Goal: Information Seeking & Learning: Learn about a topic

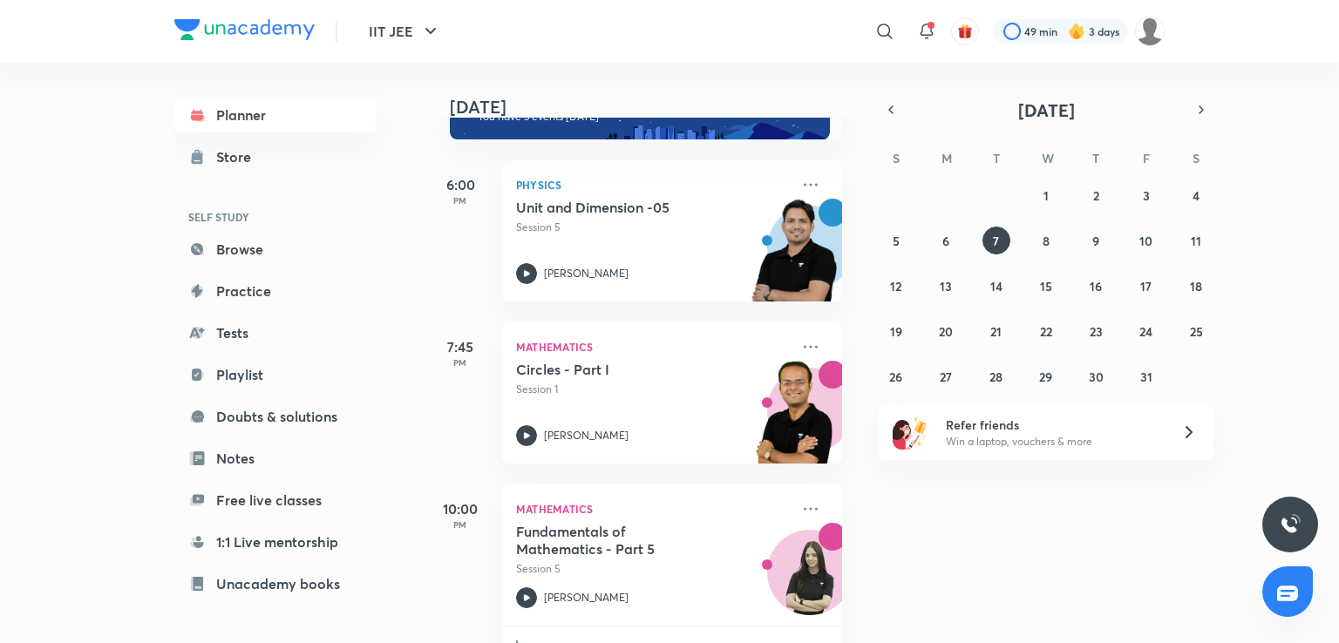
scroll to position [58, 0]
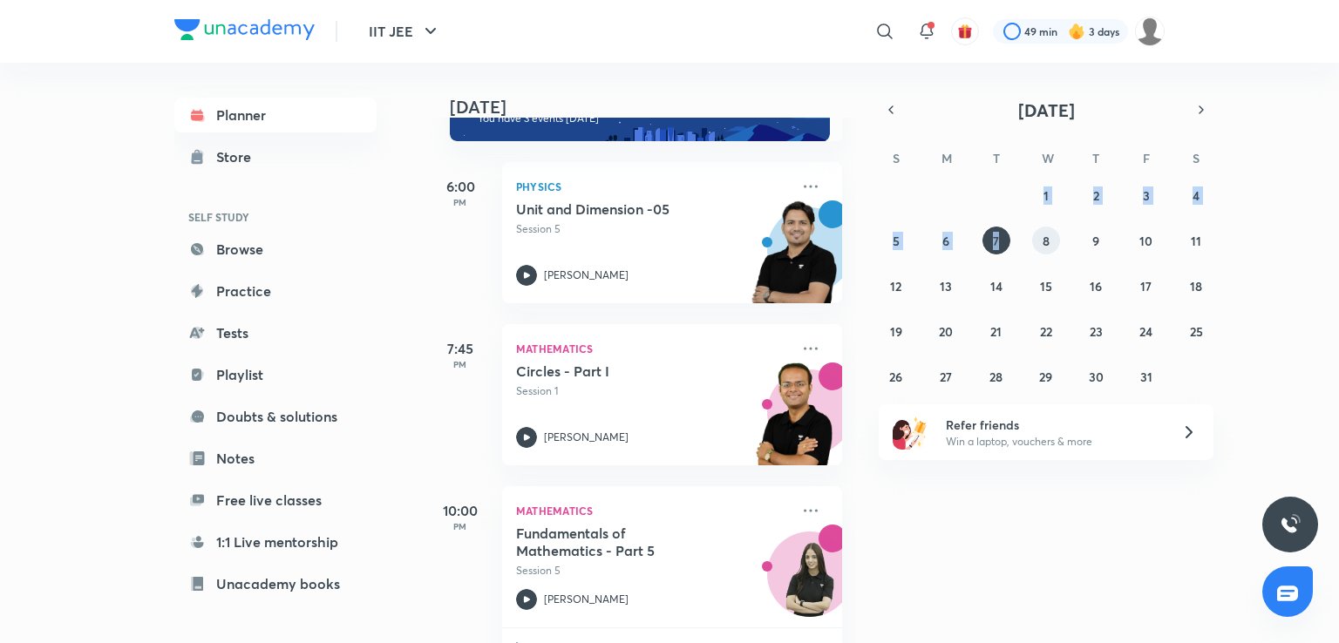
drag, startPoint x: 1029, startPoint y: 211, endPoint x: 1038, endPoint y: 237, distance: 27.6
click at [1038, 237] on div "28 29 30 1 2 3 4 5 6 7 8 9 10 11 12 13 14 15 16 17 18 19 20 21 22 23 24 25 26 2…" at bounding box center [1046, 285] width 335 height 209
click at [1038, 237] on button "8" at bounding box center [1046, 241] width 28 height 28
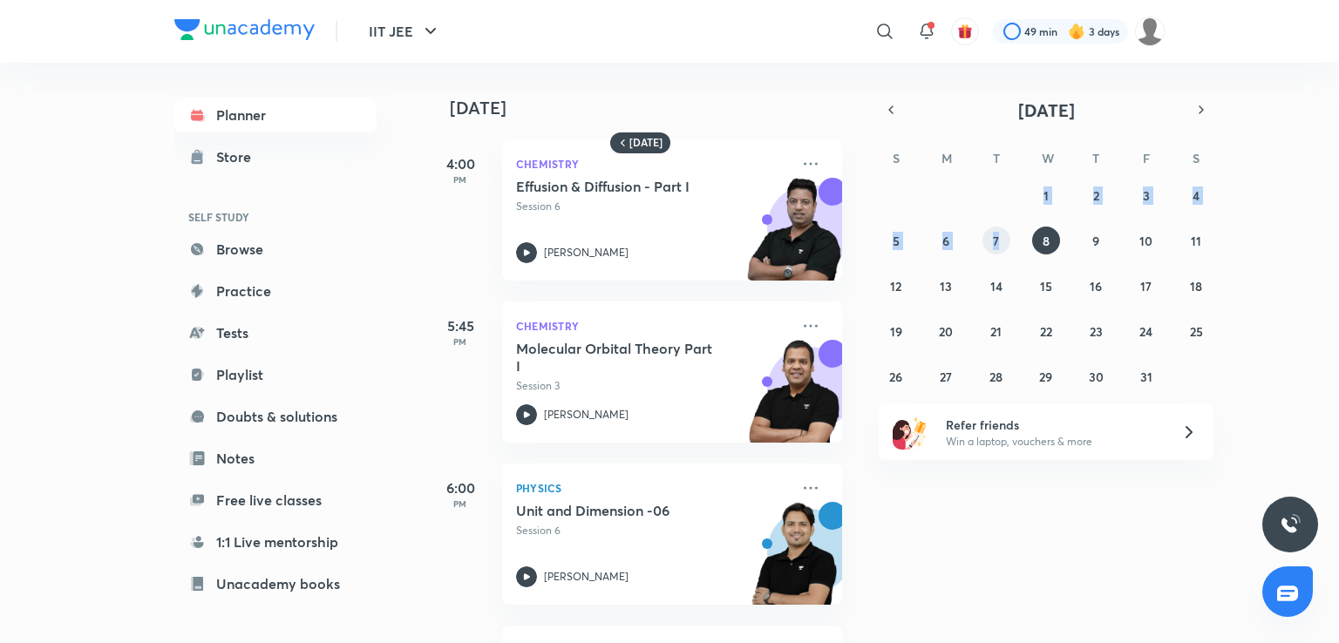
click at [988, 245] on button "7" at bounding box center [996, 241] width 28 height 28
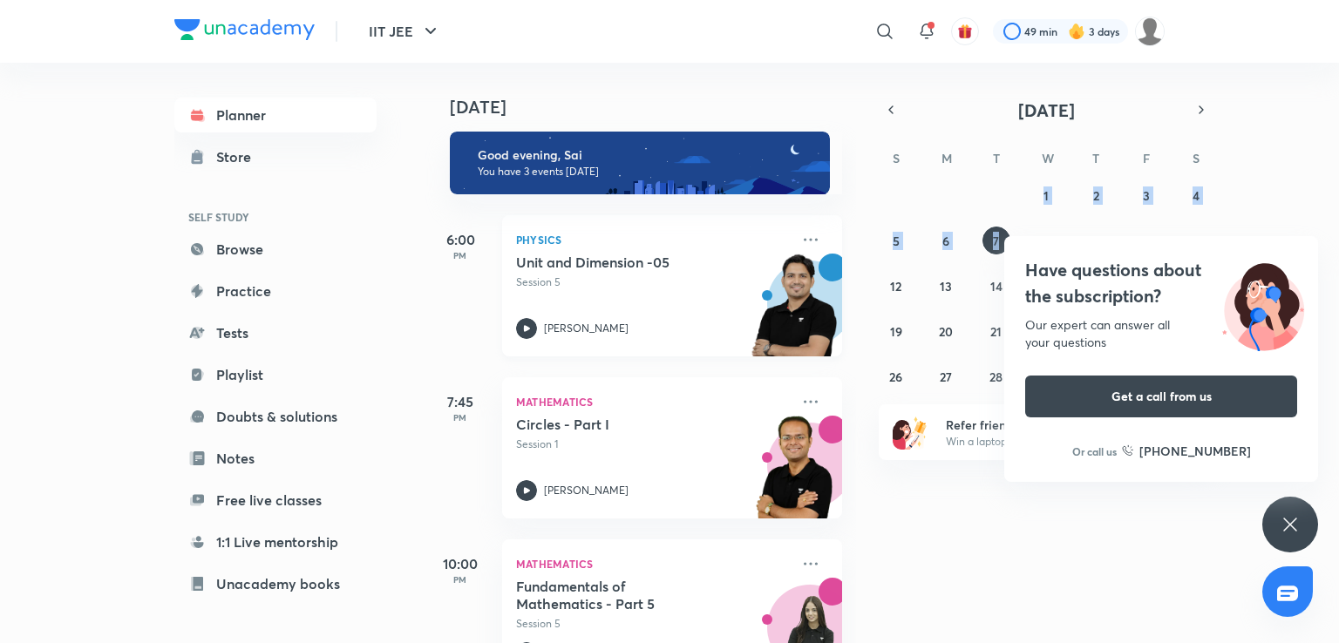
scroll to position [0, 0]
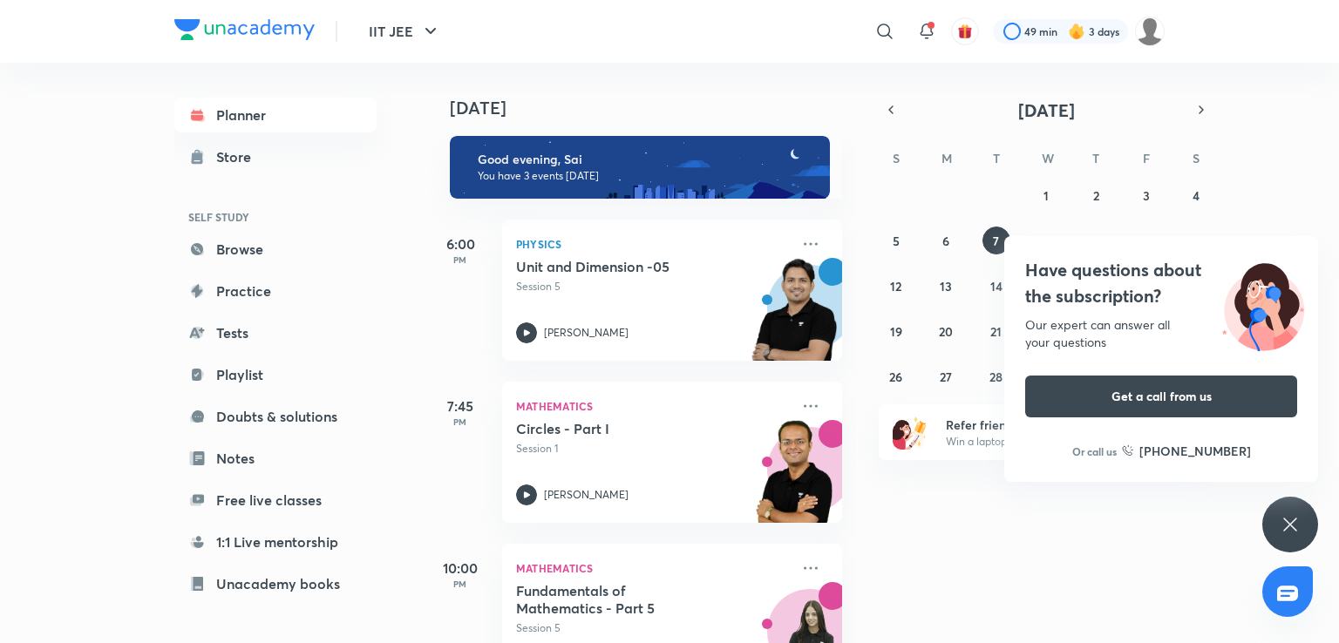
click at [1309, 513] on div "Have questions about the subscription? Our expert can answer all your questions…" at bounding box center [1290, 525] width 56 height 56
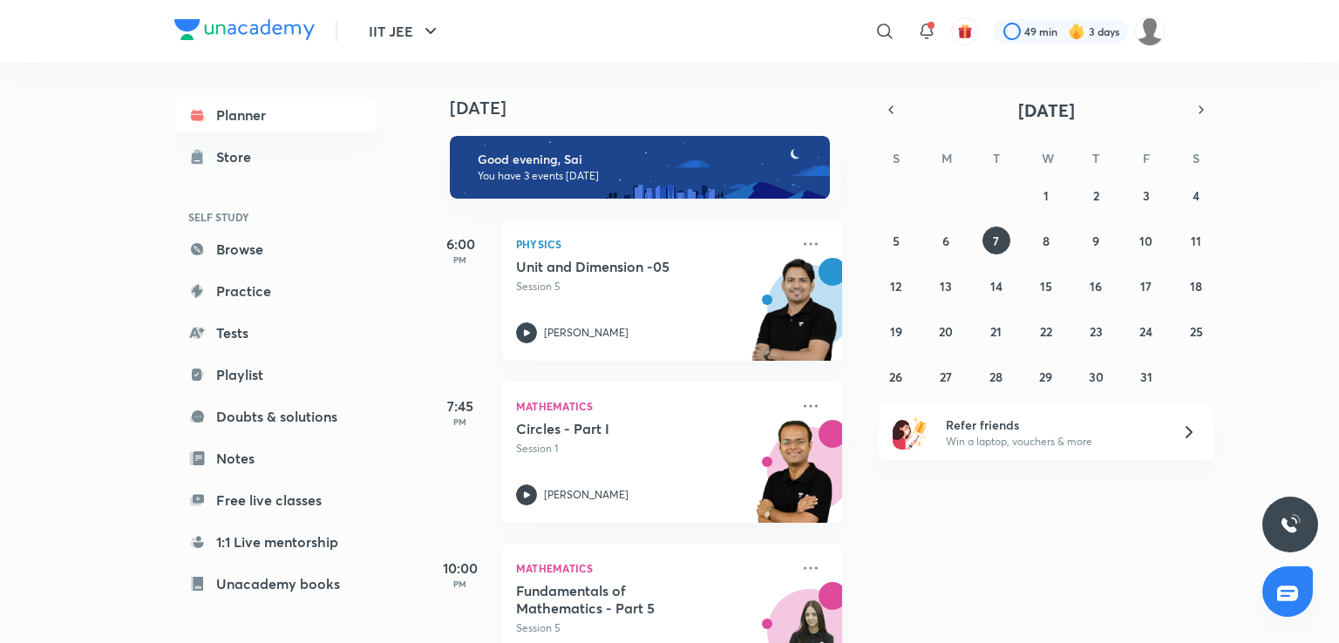
click at [910, 586] on div "Today Good evening, Sai You have 3 events today 6:00 PM Physics Unit and Dimens…" at bounding box center [880, 353] width 910 height 581
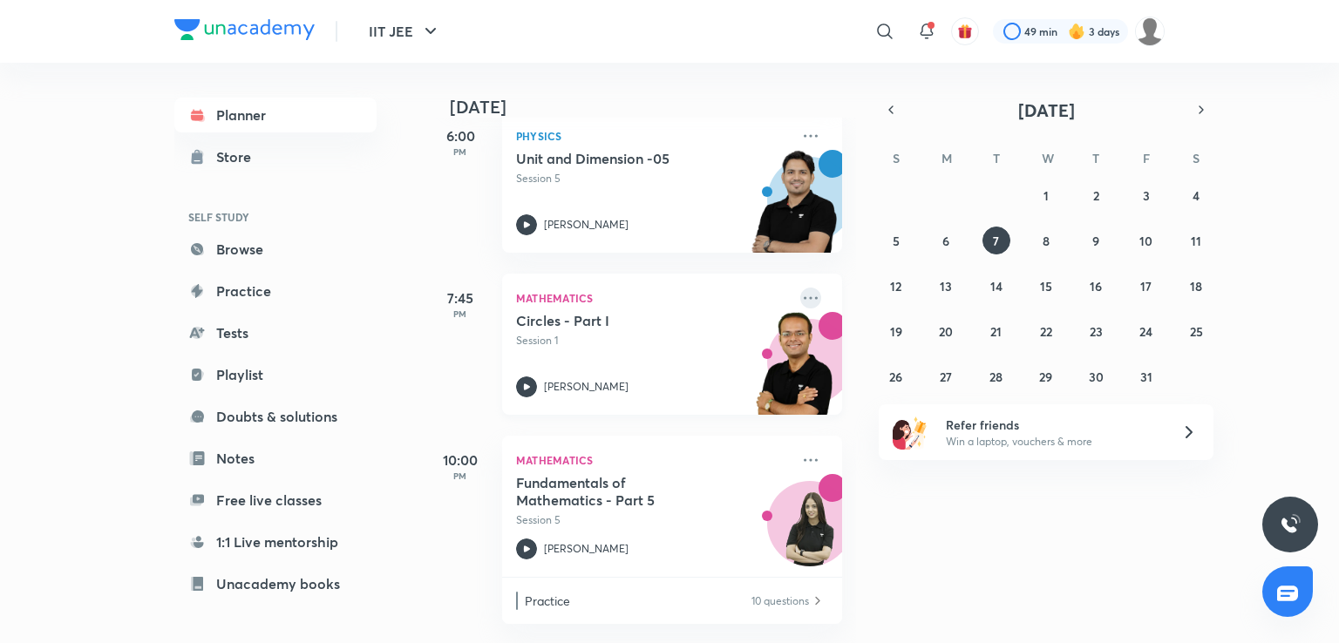
click at [800, 288] on icon at bounding box center [810, 298] width 21 height 21
click at [964, 519] on div "Today Good evening, Sai You have 3 events today 6:00 PM Physics Unit and Dimens…" at bounding box center [880, 353] width 910 height 581
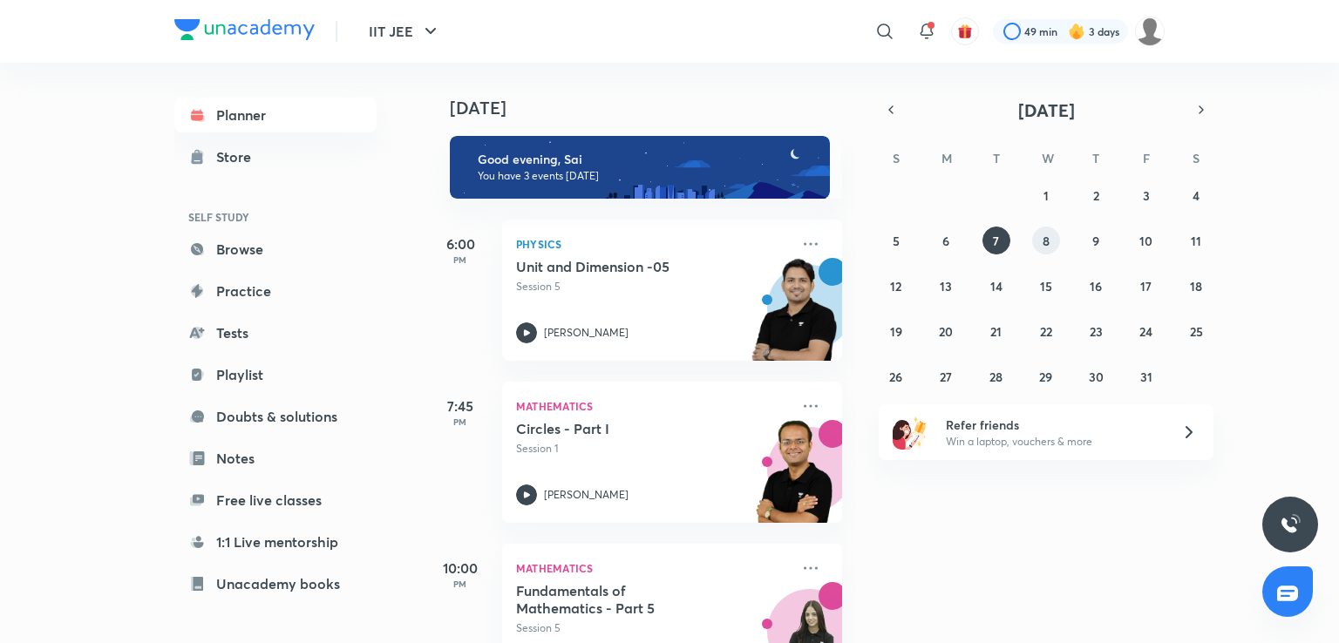
click at [1036, 247] on button "8" at bounding box center [1046, 241] width 28 height 28
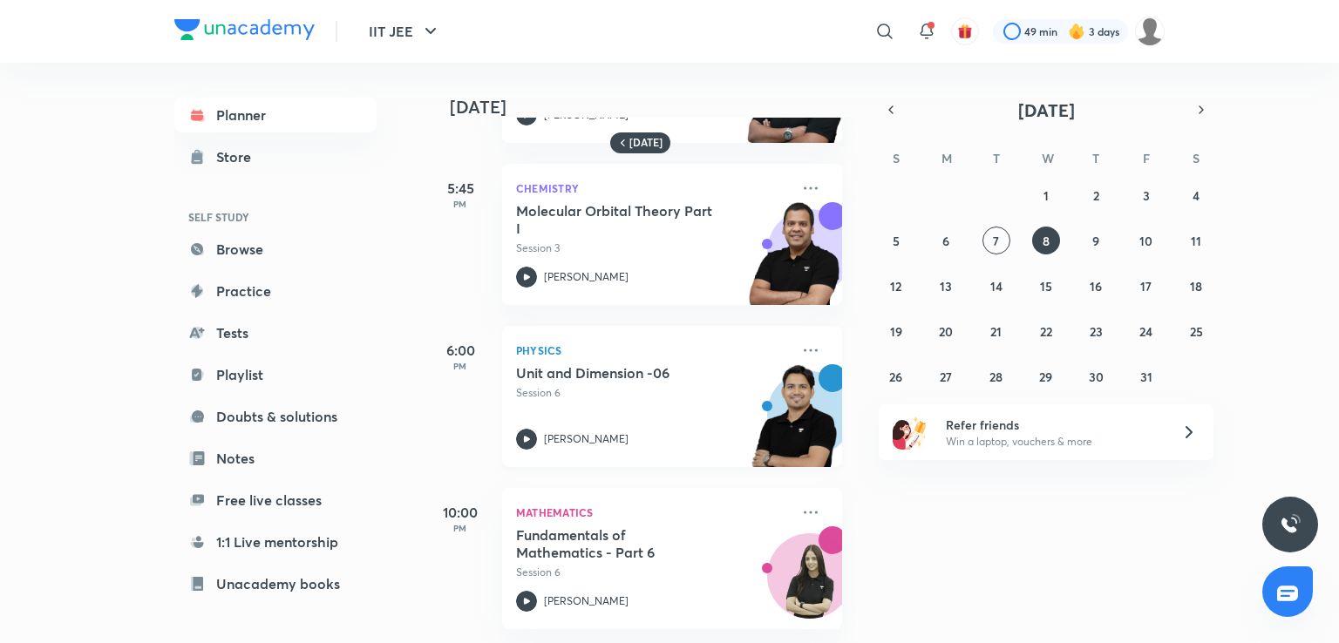
scroll to position [151, 0]
click at [800, 502] on icon at bounding box center [810, 512] width 21 height 21
click at [1075, 525] on div "Tomorrow 4:00 PM Chemistry Effusion & Diffusion - Part I Session 6 Brijesh Jind…" at bounding box center [880, 353] width 910 height 581
click at [1088, 233] on button "9" at bounding box center [1096, 241] width 28 height 28
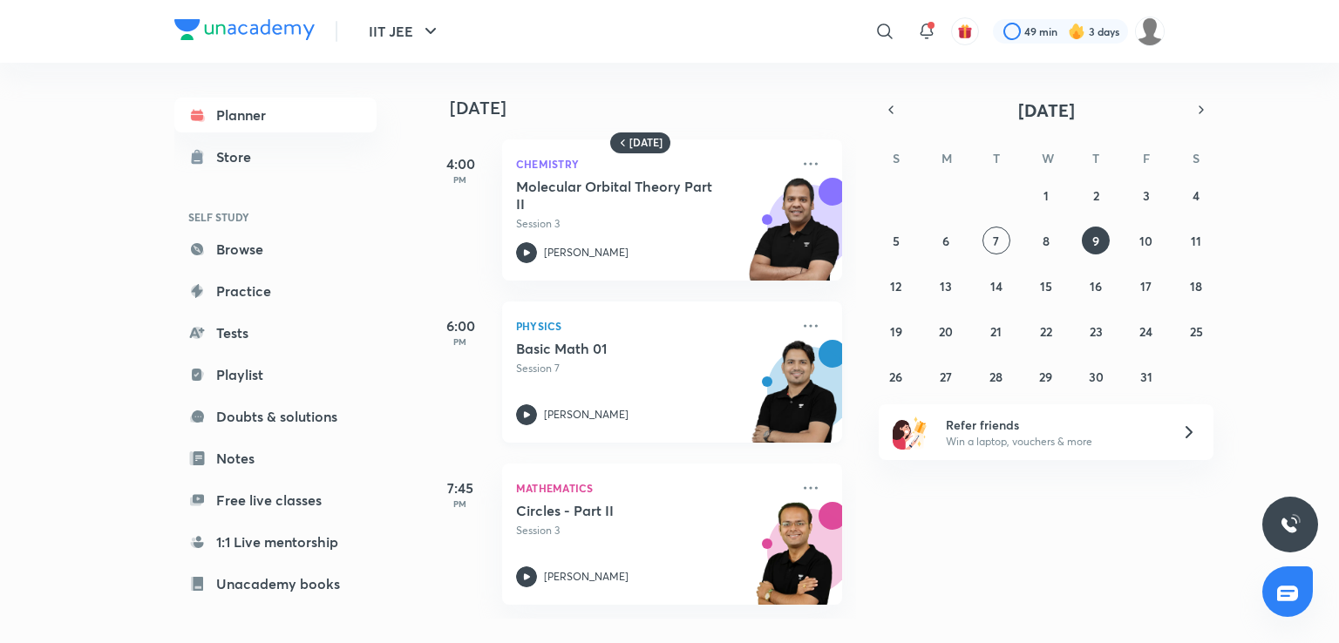
click at [681, 341] on h5 "Basic Math 01" at bounding box center [624, 348] width 217 height 17
click at [1145, 241] on abbr "10" at bounding box center [1145, 241] width 13 height 17
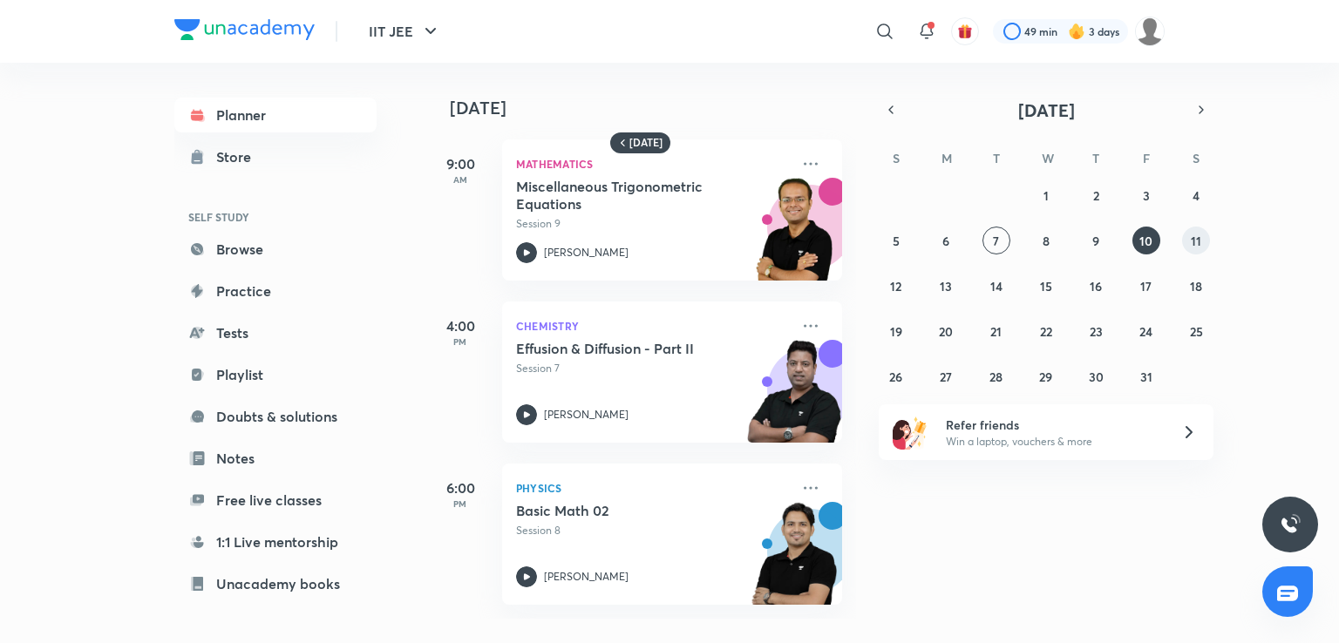
click at [1189, 248] on button "11" at bounding box center [1196, 241] width 28 height 28
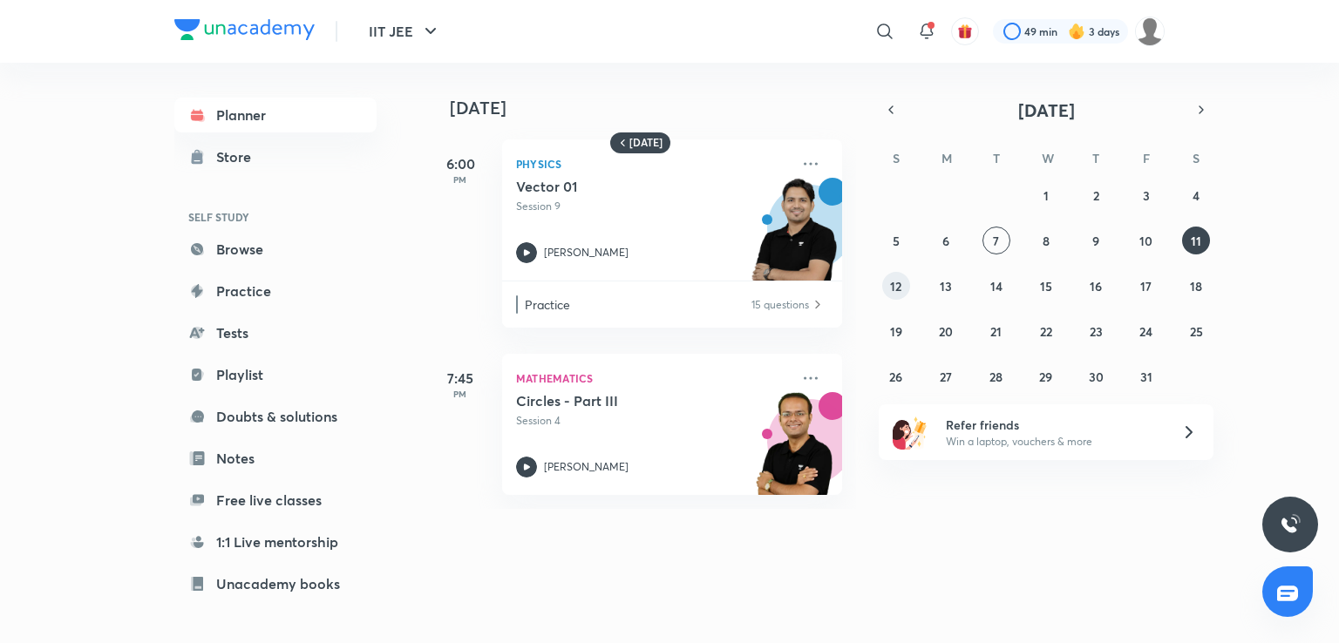
click at [888, 287] on button "12" at bounding box center [896, 286] width 28 height 28
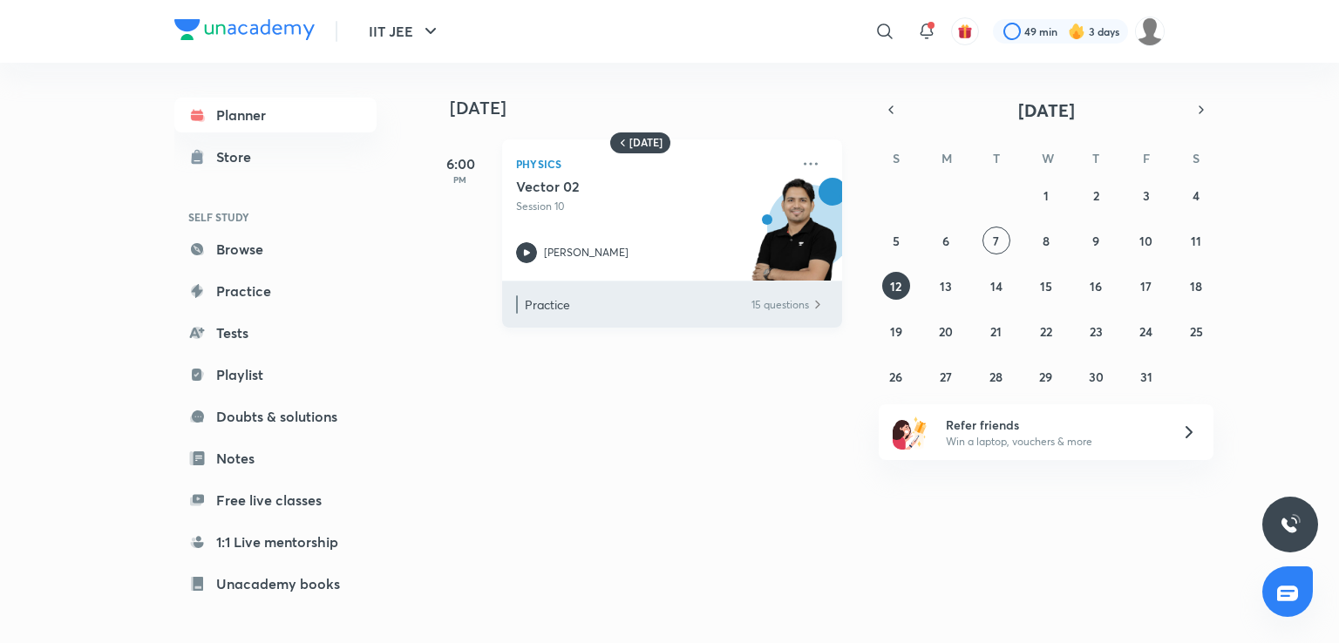
click at [584, 301] on p "Practice" at bounding box center [637, 305] width 225 height 18
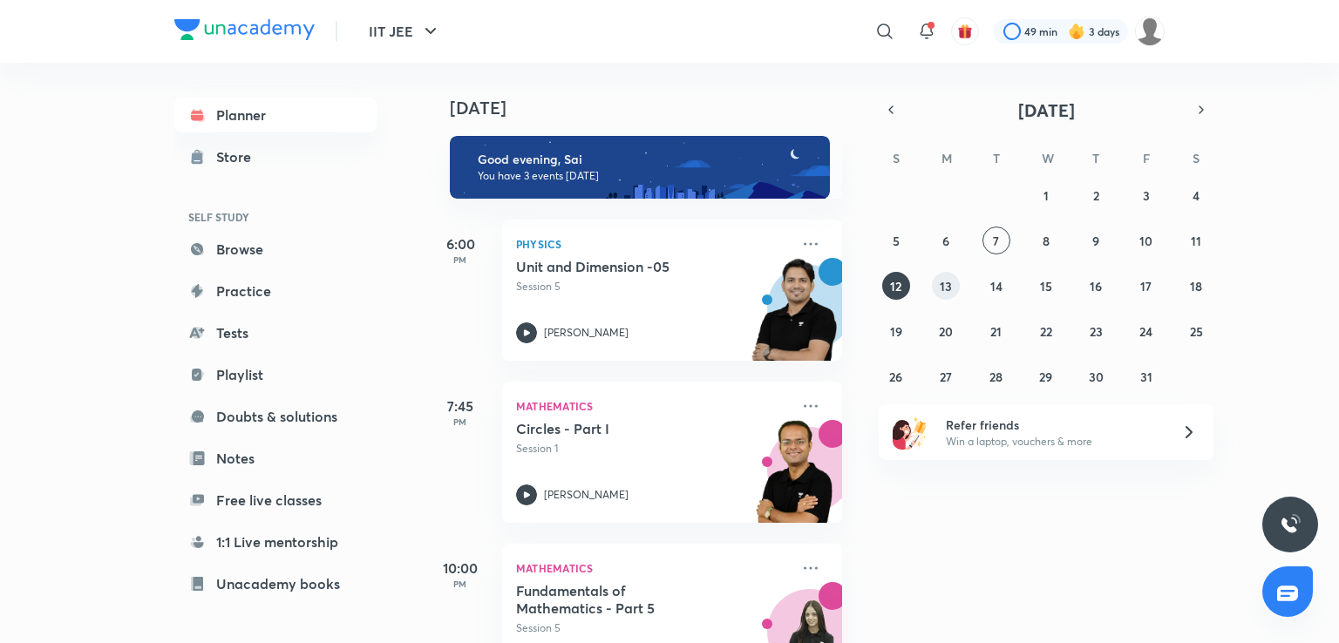
click at [945, 292] on abbr "13" at bounding box center [946, 286] width 12 height 17
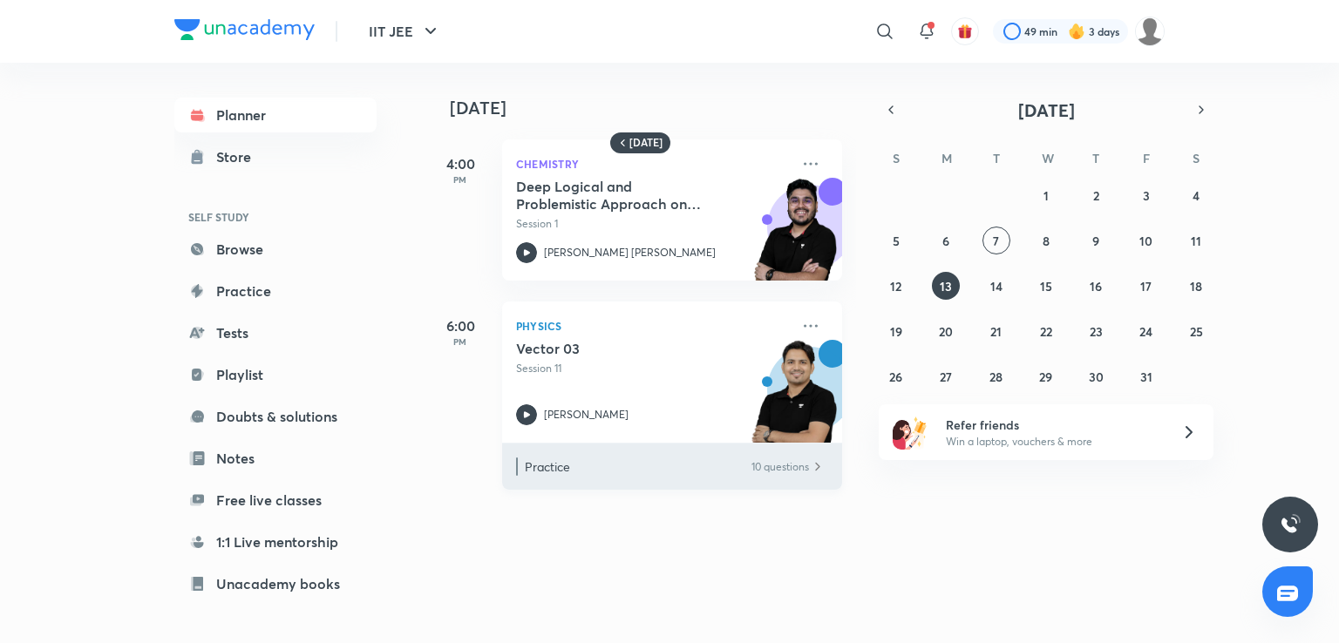
click at [586, 463] on p "Practice" at bounding box center [637, 467] width 225 height 18
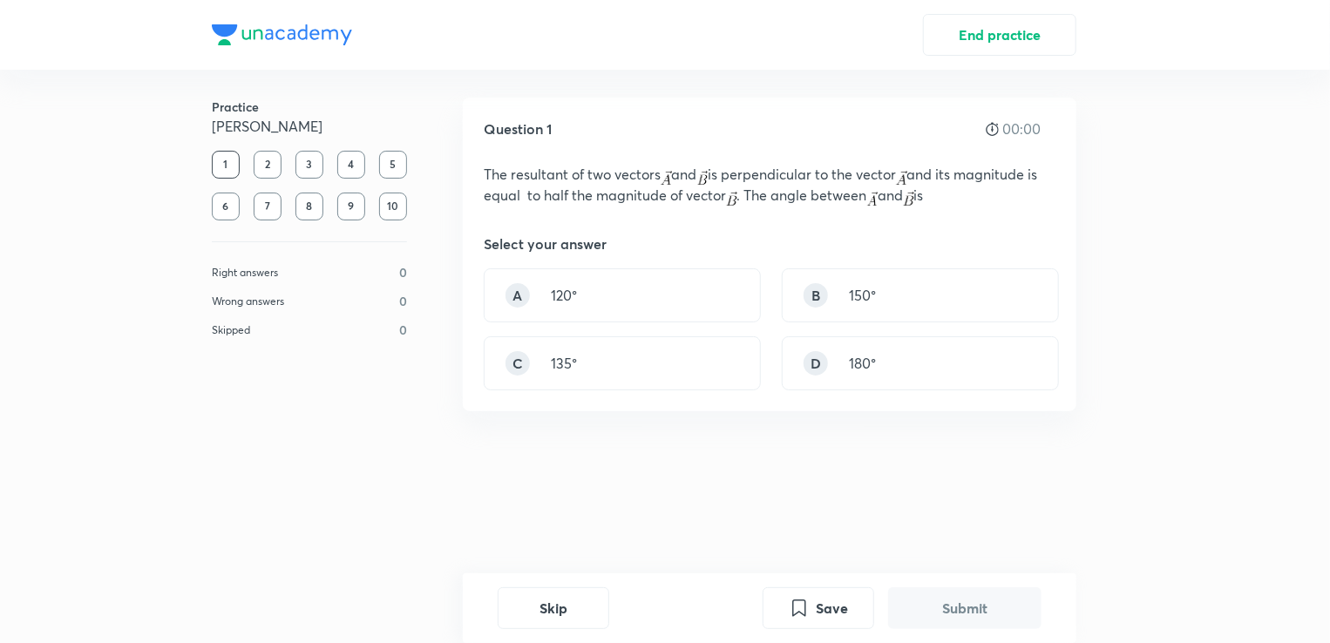
scroll to position [9, 0]
click at [532, 608] on button "Skip" at bounding box center [554, 607] width 112 height 42
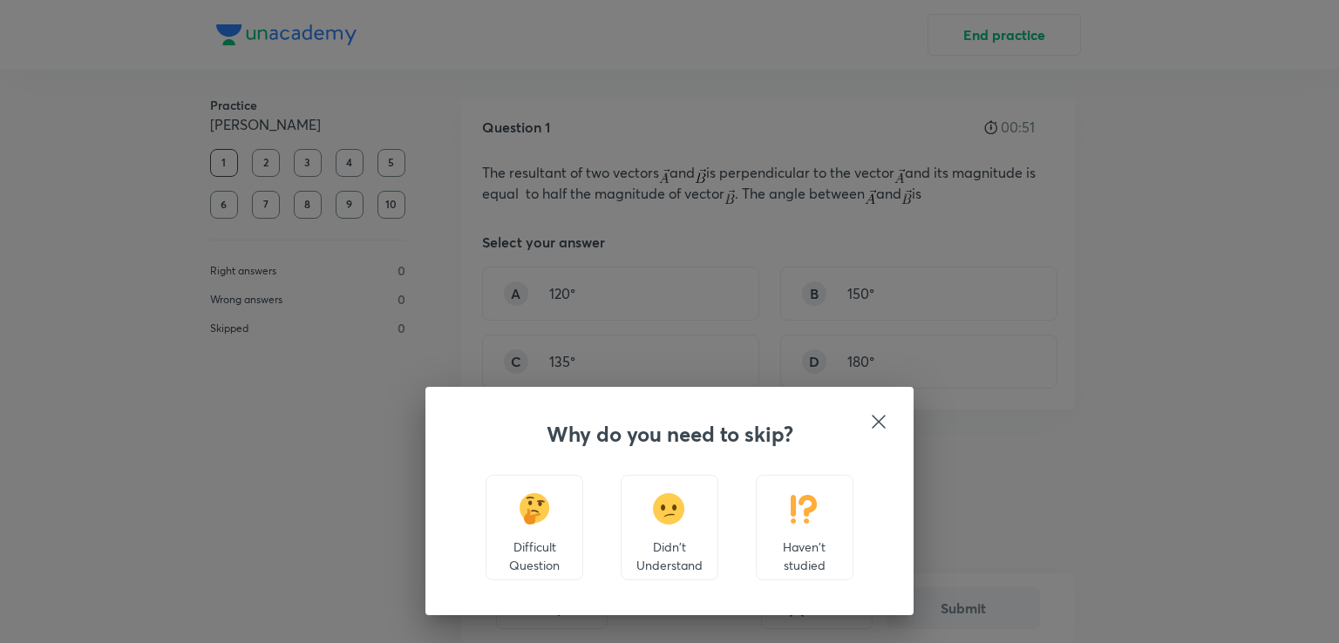
click at [792, 527] on div "Haven't studied" at bounding box center [805, 527] width 98 height 105
click at [879, 432] on div at bounding box center [878, 423] width 21 height 24
click at [872, 425] on icon at bounding box center [878, 421] width 21 height 21
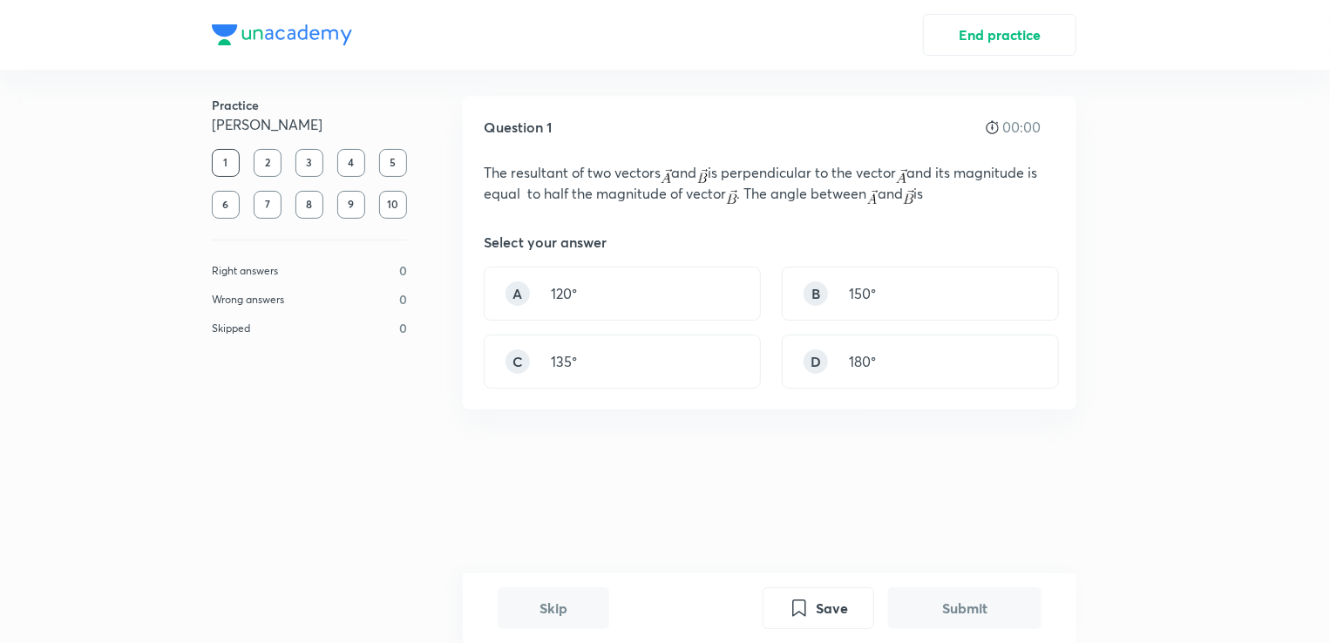
click at [268, 156] on div "2" at bounding box center [268, 163] width 28 height 28
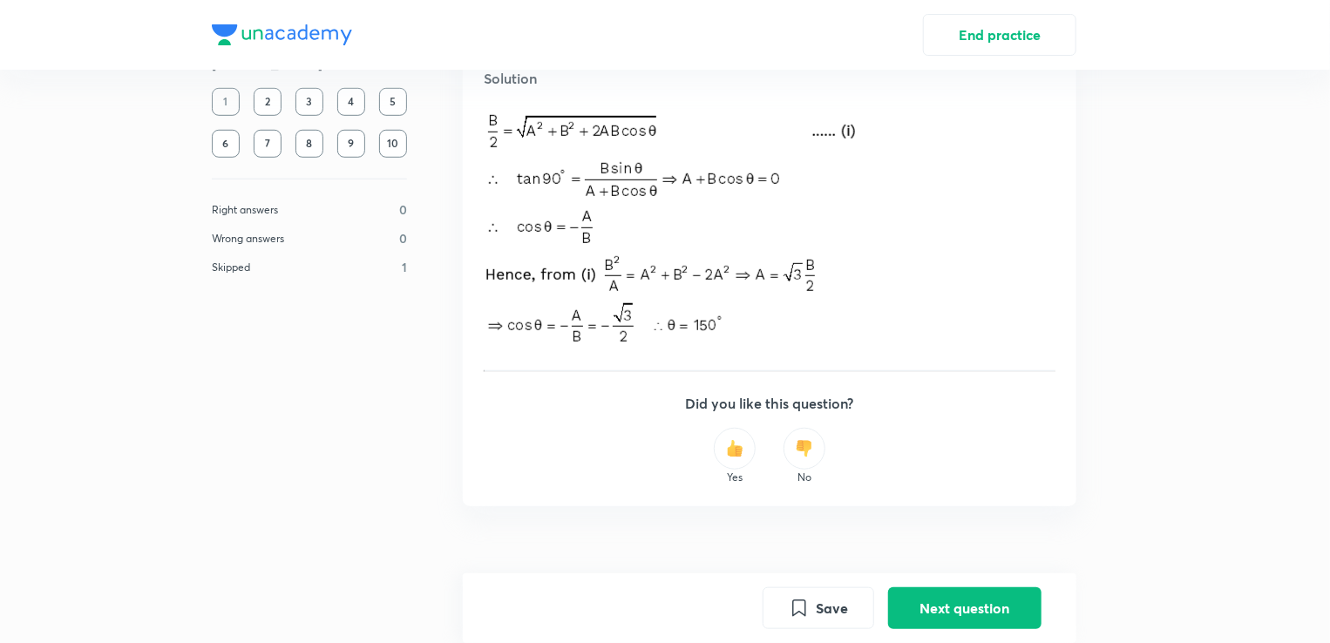
scroll to position [560, 0]
click at [303, 101] on div "3" at bounding box center [310, 102] width 28 height 28
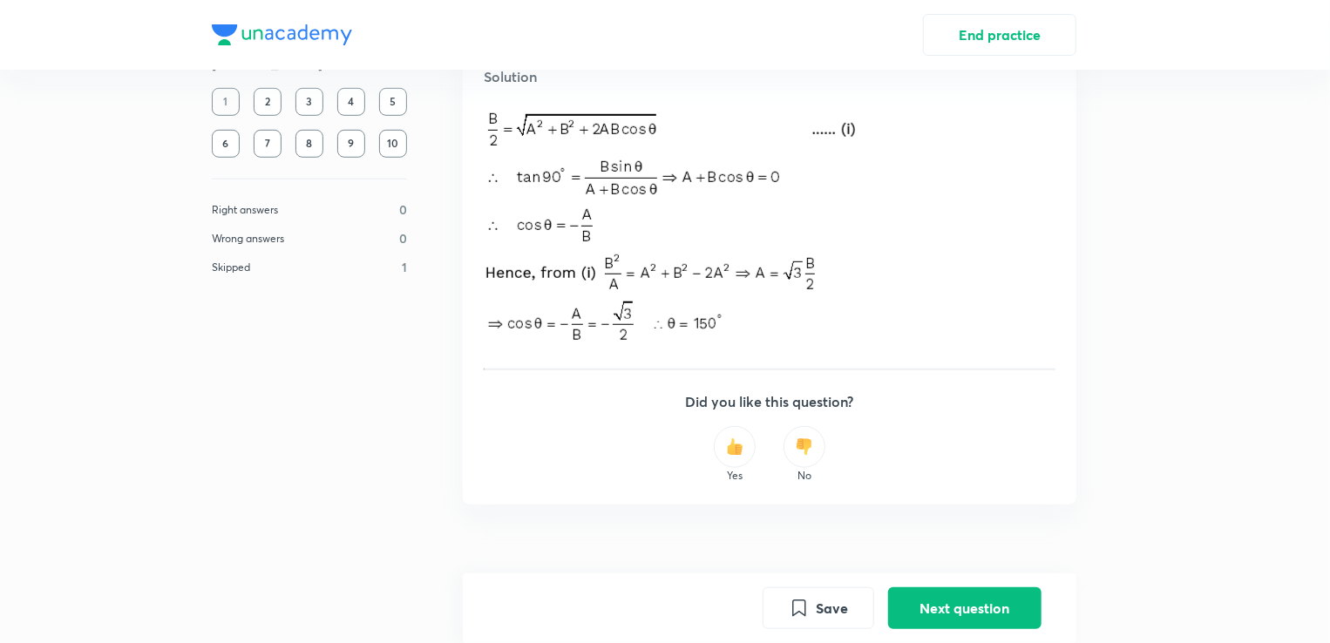
click at [303, 101] on div "3" at bounding box center [310, 102] width 28 height 28
click at [1004, 601] on button "Next question" at bounding box center [964, 607] width 153 height 42
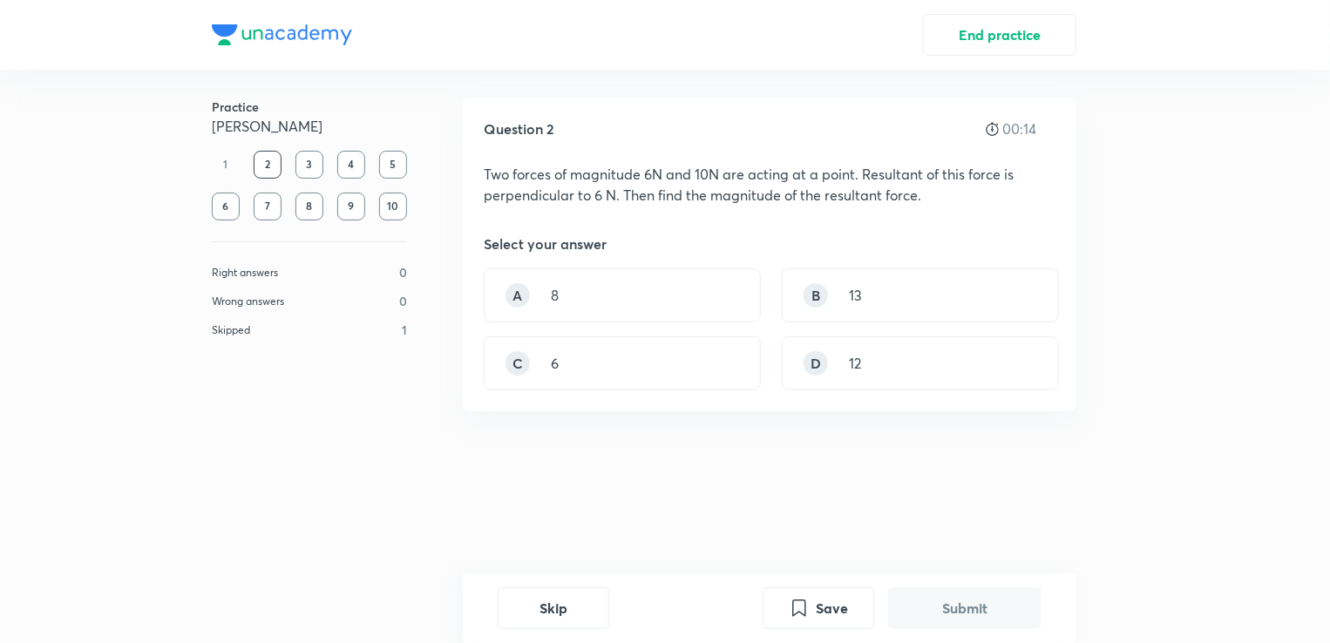
scroll to position [9, 0]
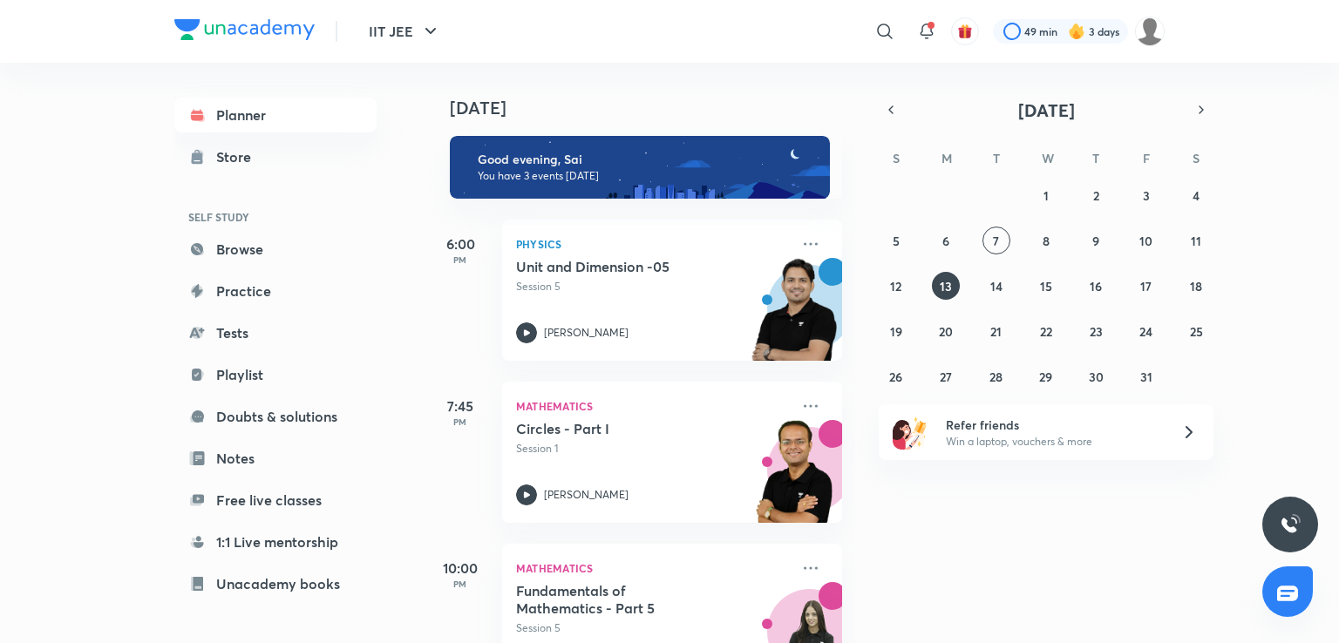
scroll to position [122, 0]
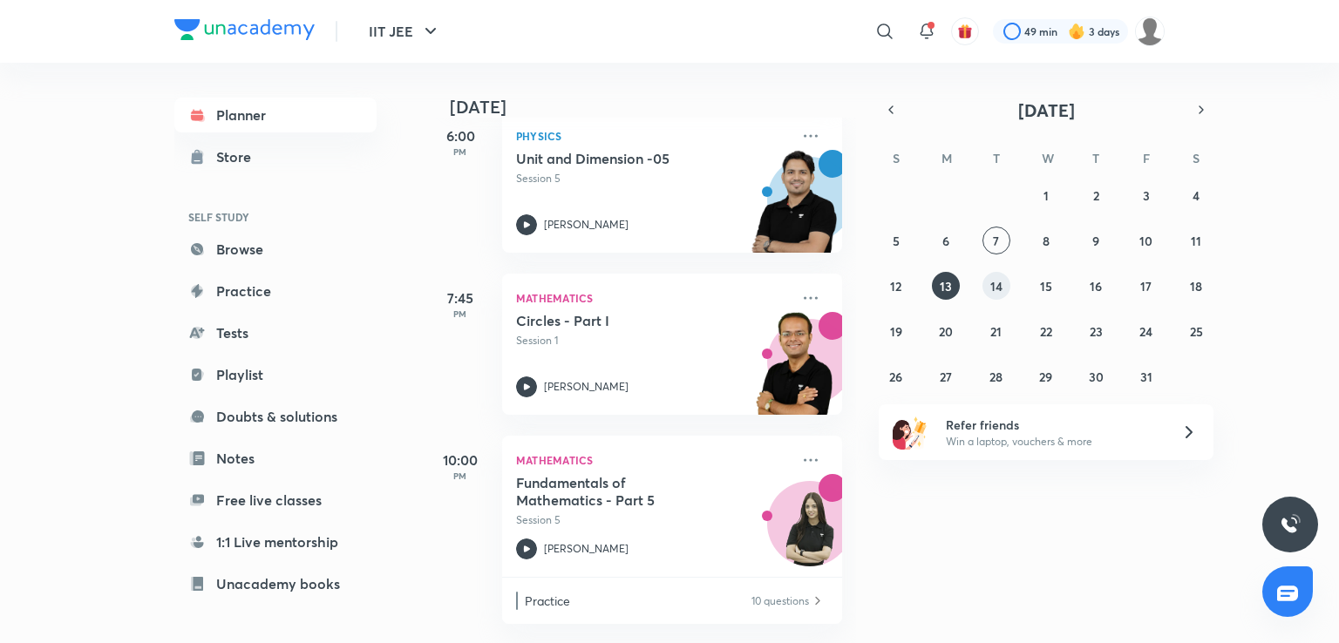
click at [995, 278] on abbr "14" at bounding box center [996, 286] width 12 height 17
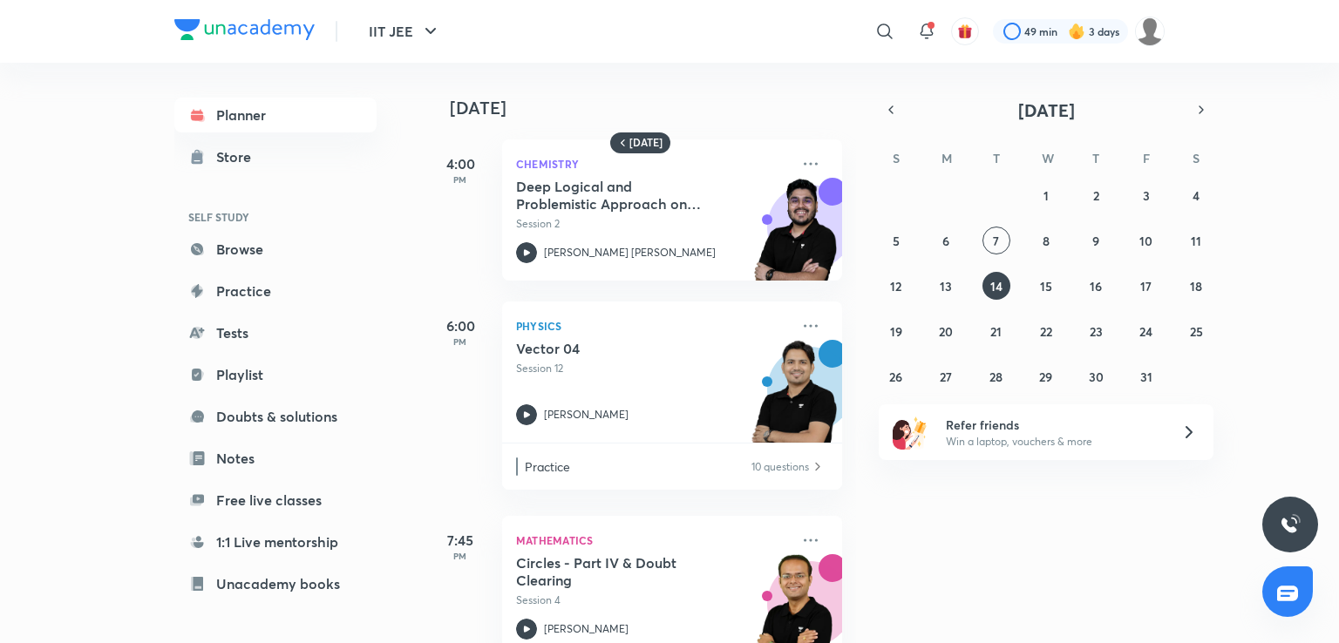
click at [690, 283] on div "6:00 PM Physics Vector 04 Session 12 Rahul Yadav Practice 10 questions" at bounding box center [633, 388] width 417 height 214
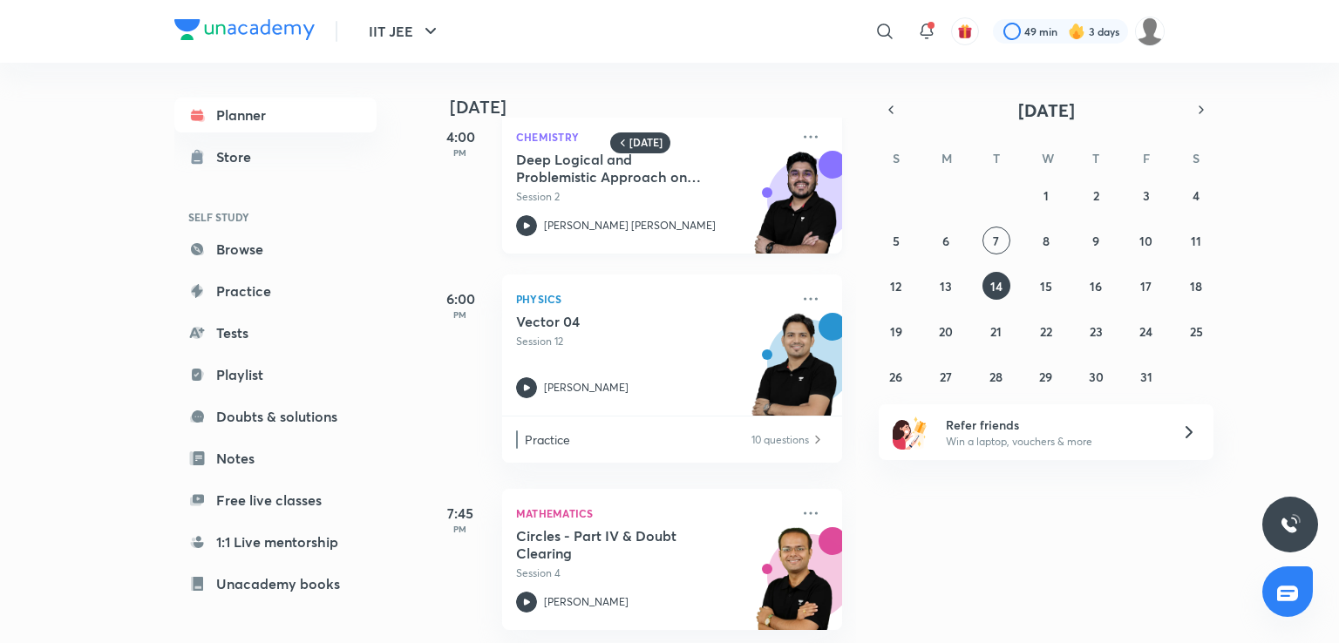
scroll to position [42, 0]
click at [803, 126] on icon at bounding box center [810, 136] width 21 height 21
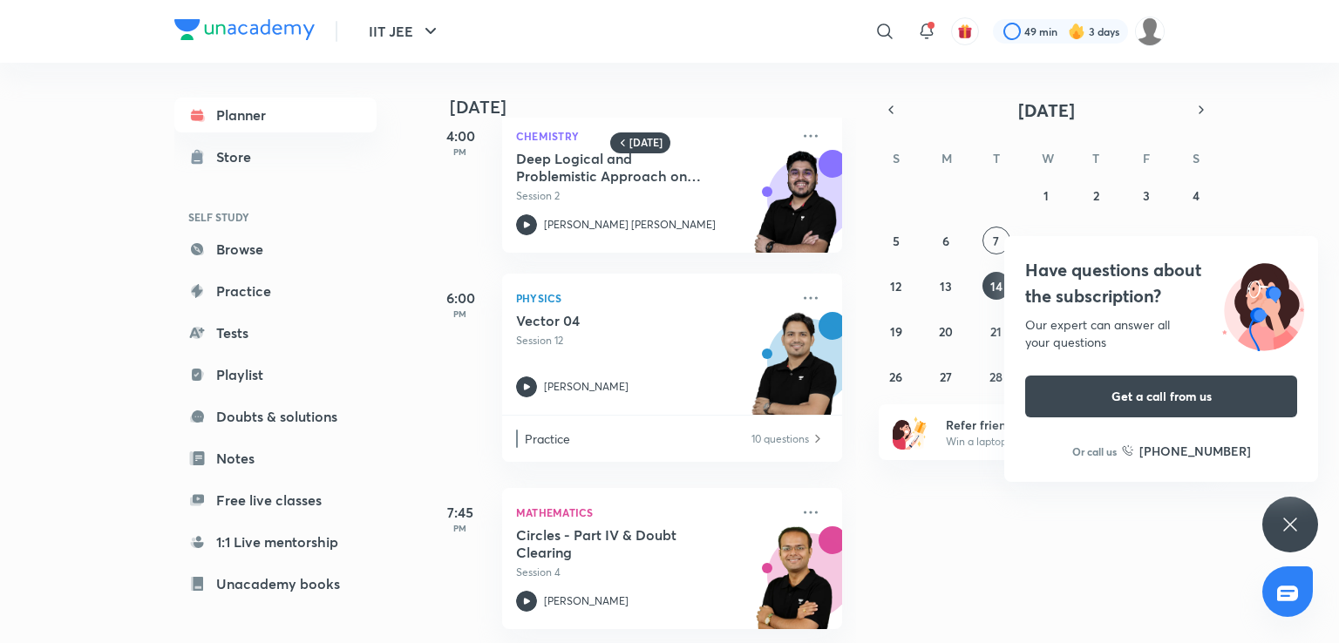
click at [1280, 510] on div "Have questions about the subscription? Our expert can answer all your questions…" at bounding box center [1290, 525] width 56 height 56
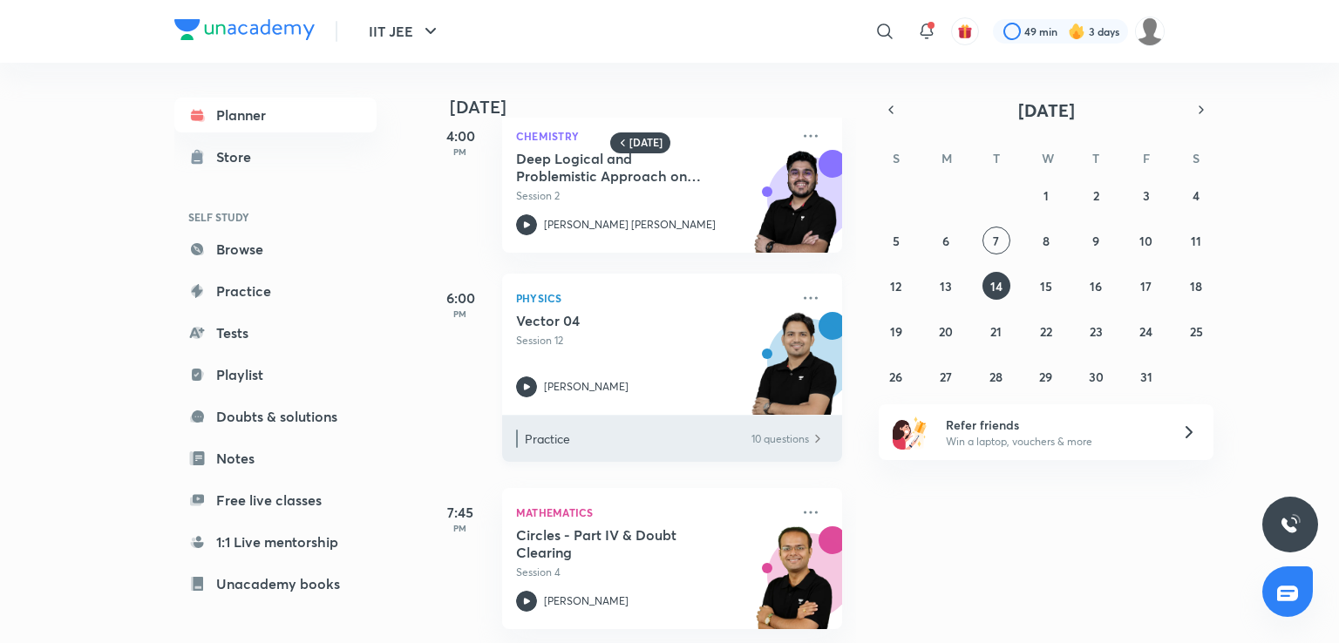
scroll to position [0, 0]
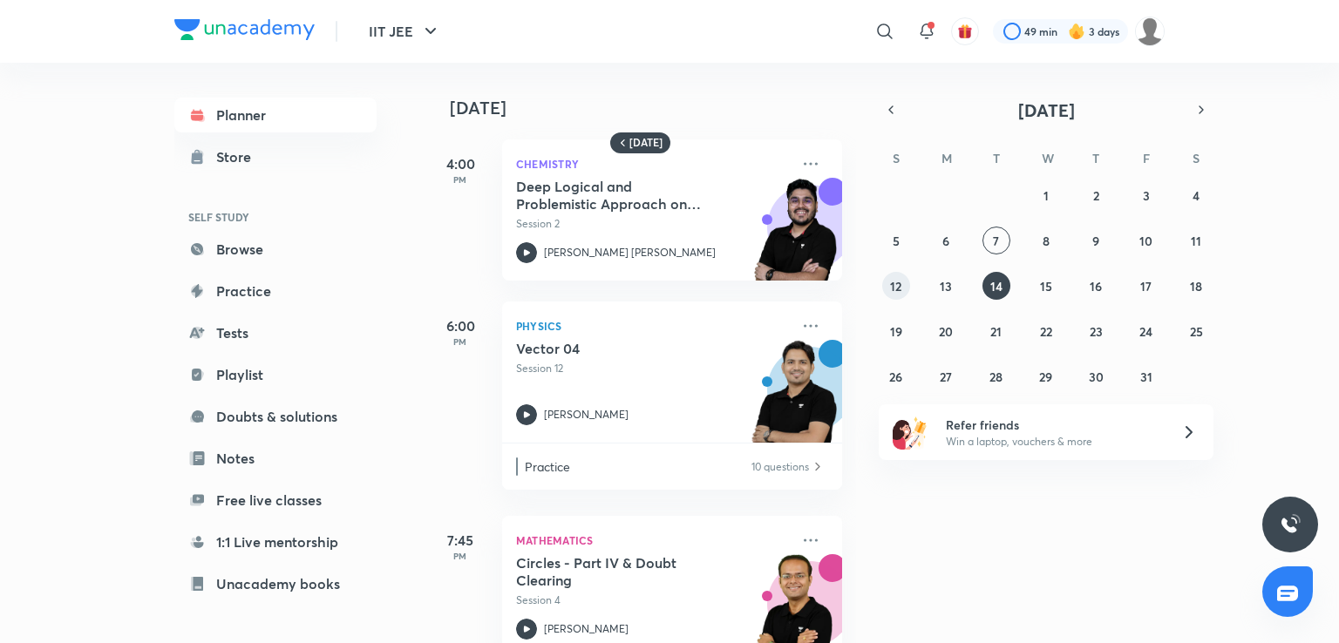
click at [900, 290] on abbr "12" at bounding box center [895, 286] width 11 height 17
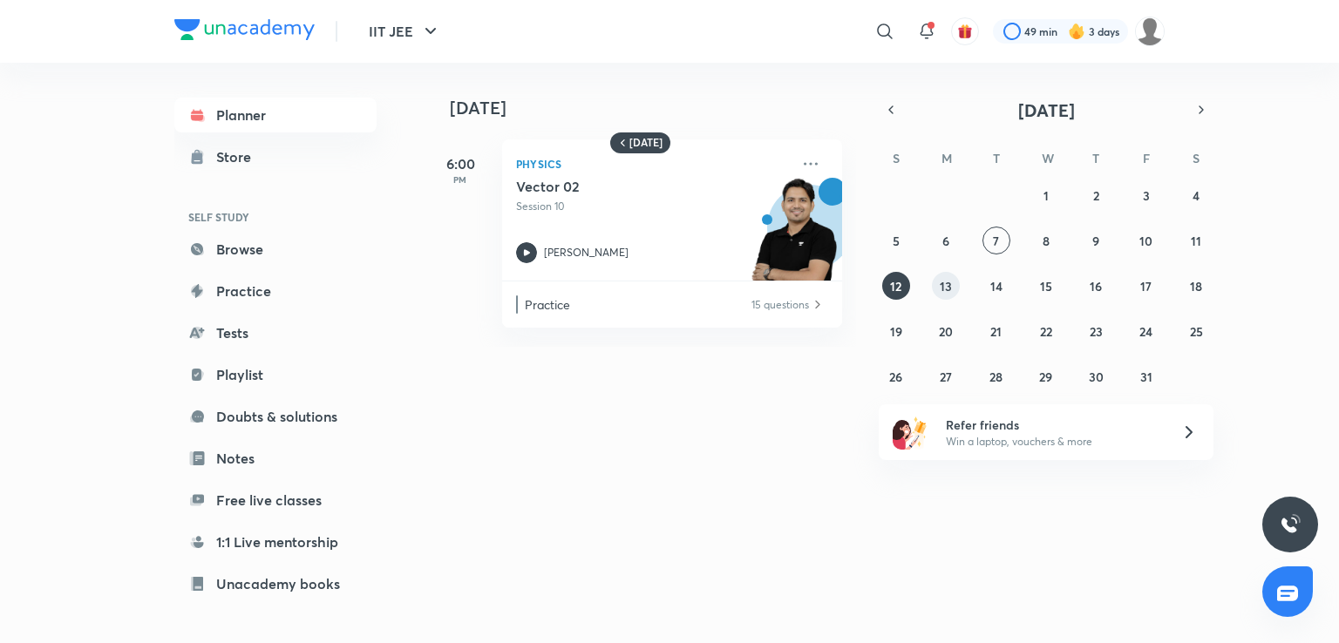
click at [948, 290] on abbr "13" at bounding box center [946, 286] width 12 height 17
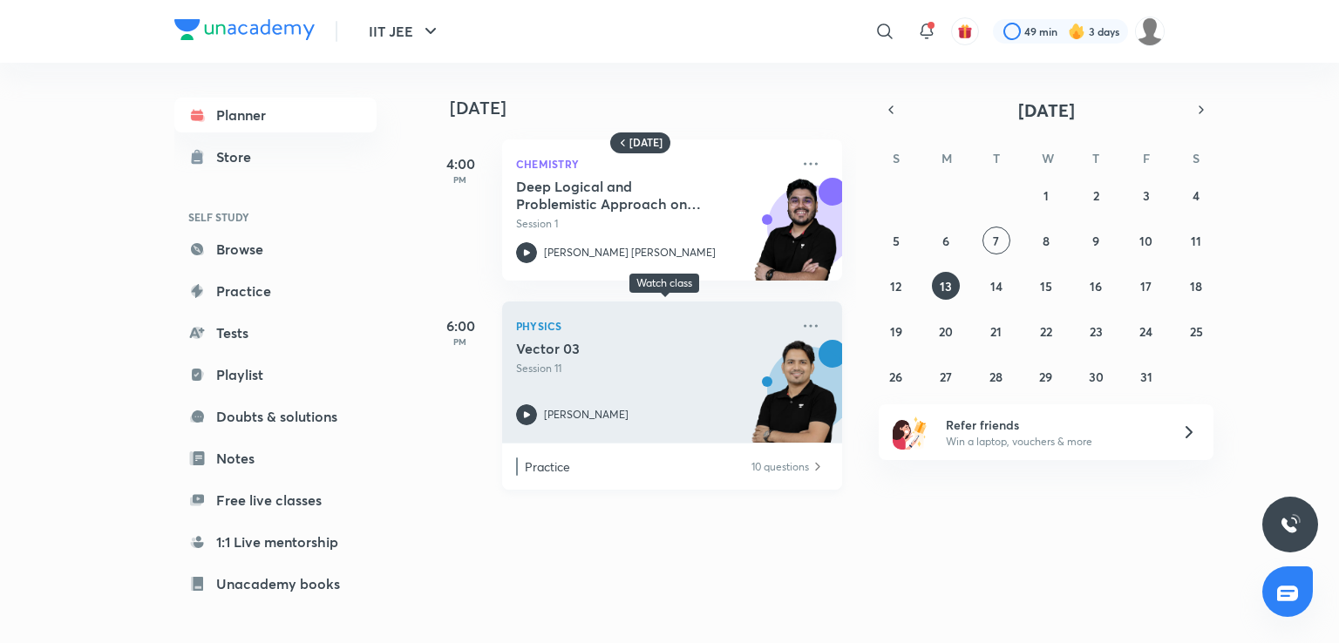
click at [648, 388] on div "Vector 03 Session 11 Rahul Yadav" at bounding box center [653, 382] width 274 height 85
